Goal: Task Accomplishment & Management: Use online tool/utility

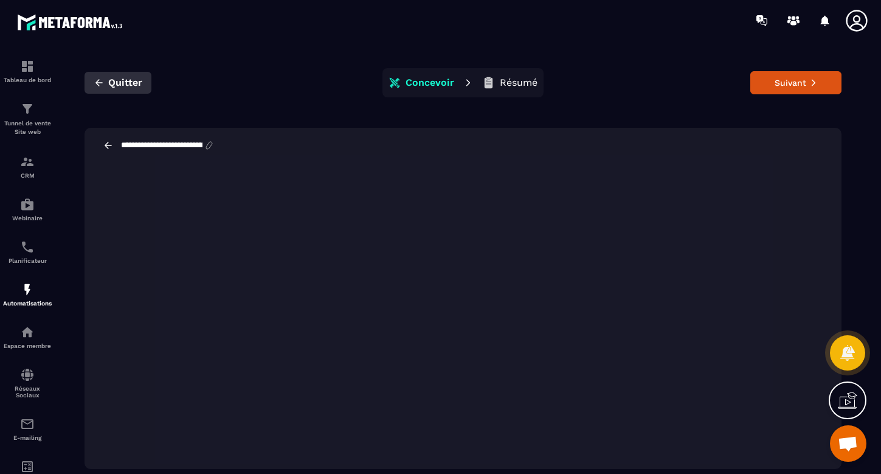
click at [111, 80] on span "Quitter" at bounding box center [125, 83] width 34 height 12
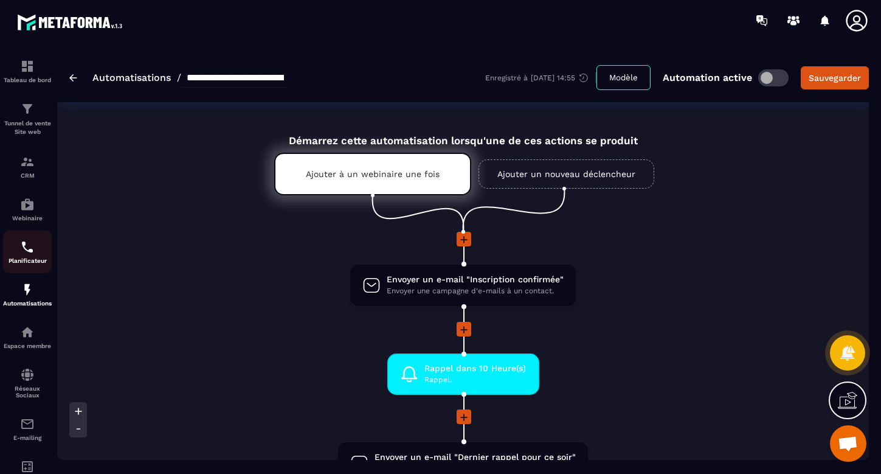
click at [26, 253] on img at bounding box center [27, 247] width 15 height 15
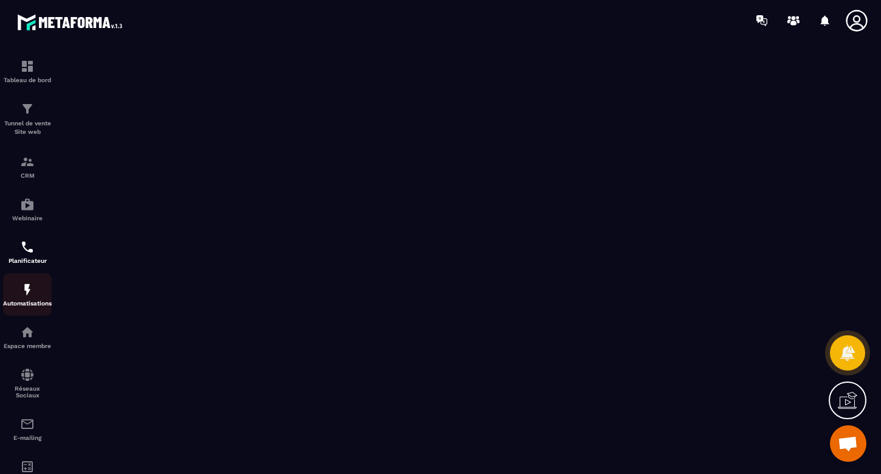
click at [21, 294] on img at bounding box center [27, 289] width 15 height 15
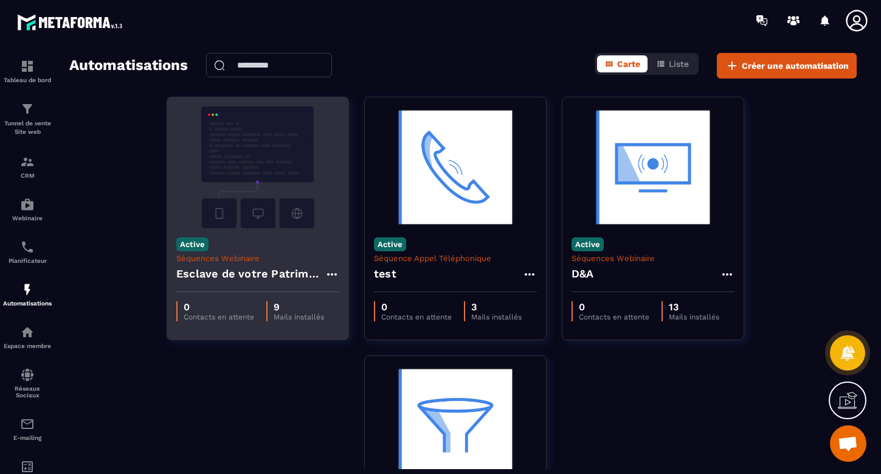
click at [290, 195] on img at bounding box center [257, 167] width 163 height 122
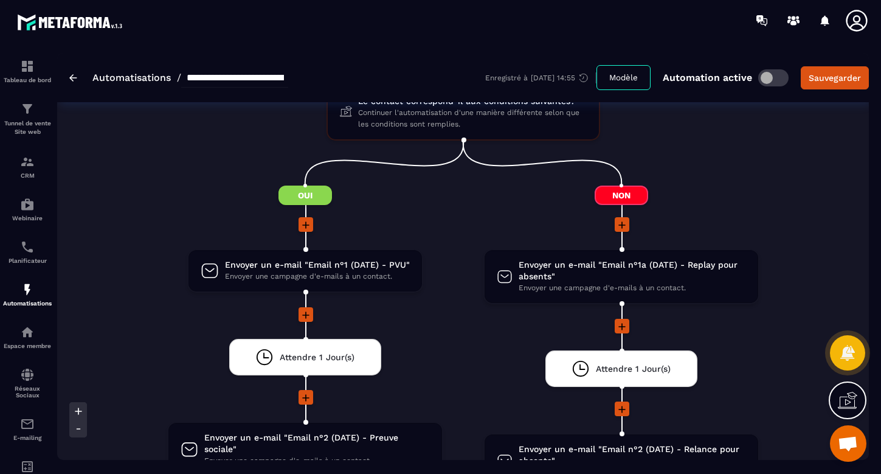
scroll to position [748, 0]
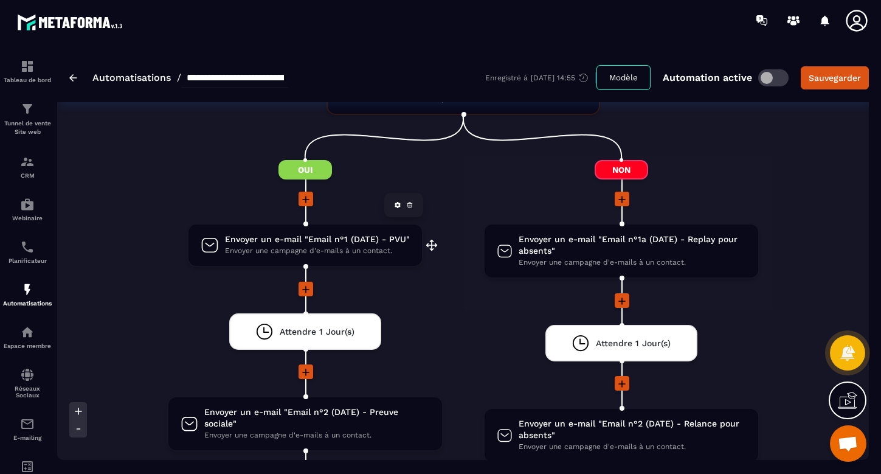
click at [319, 241] on span "Envoyer un e-mail "Email n°1 (DATE) - PVU"" at bounding box center [317, 239] width 185 height 12
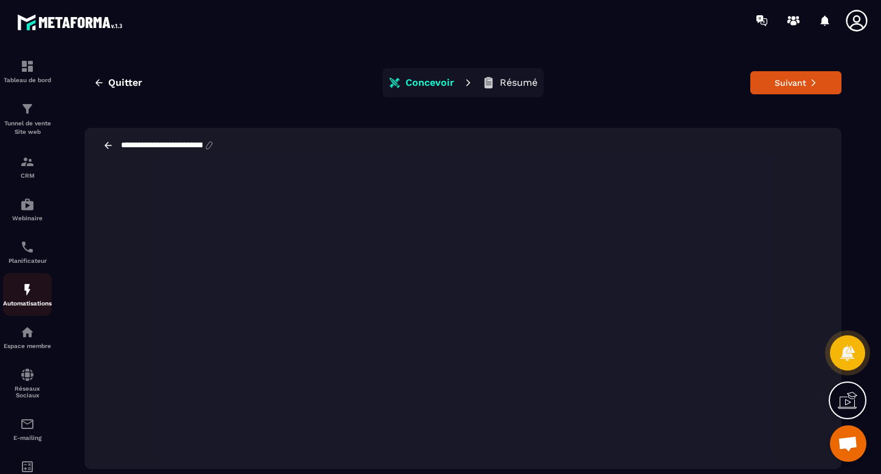
click at [27, 295] on img at bounding box center [27, 289] width 15 height 15
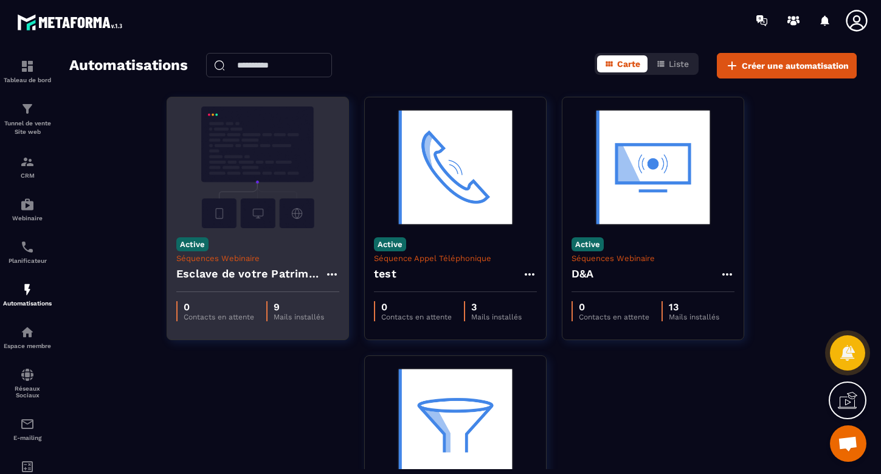
click at [278, 173] on img at bounding box center [257, 167] width 163 height 122
